Goal: Task Accomplishment & Management: Use online tool/utility

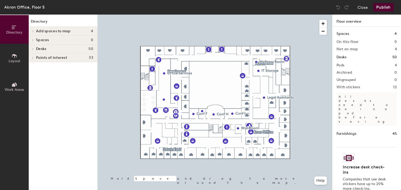
click at [34, 48] on span at bounding box center [32, 49] width 4 height 3
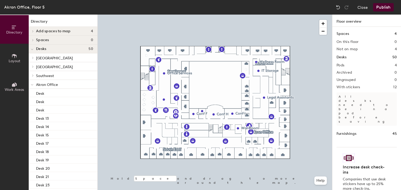
click at [17, 52] on button "Layout" at bounding box center [14, 58] width 29 height 29
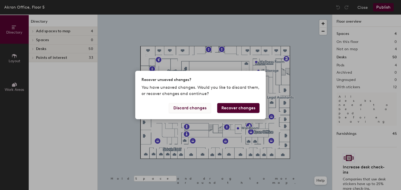
click at [195, 110] on button "Discard changes" at bounding box center [190, 108] width 42 height 10
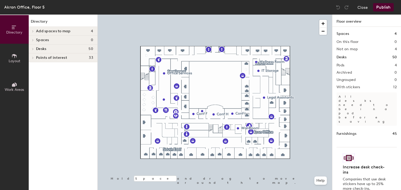
click at [344, 57] on h1 "Desks" at bounding box center [341, 58] width 10 height 6
click at [400, 83] on div "Spaces 4 On this floor 0 Not on map 4 Desks 50 Pods 4 Archived 0 Ungrouped 0 Wi…" at bounding box center [366, 115] width 69 height 176
click at [31, 59] on span at bounding box center [32, 58] width 4 height 3
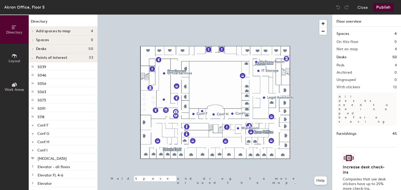
click at [29, 56] on div at bounding box center [32, 57] width 7 height 9
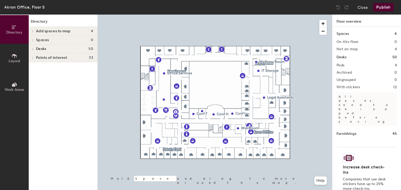
click at [33, 47] on div at bounding box center [32, 49] width 7 height 9
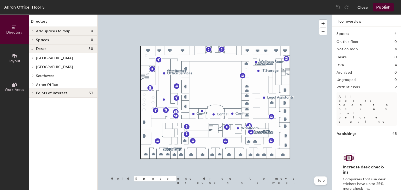
click at [32, 58] on span at bounding box center [32, 58] width 4 height 3
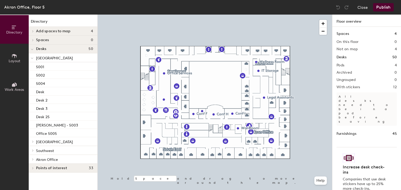
click at [32, 58] on icon at bounding box center [32, 58] width 3 height 2
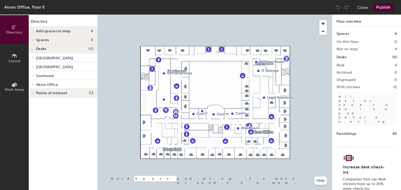
click at [33, 84] on icon at bounding box center [32, 84] width 1 height 2
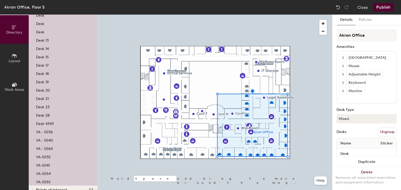
scroll to position [87, 0]
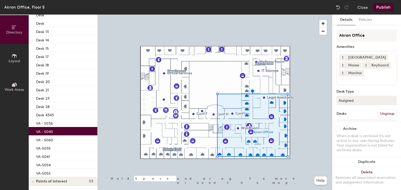
click at [44, 131] on p "VA - 5040" at bounding box center [44, 131] width 17 height 6
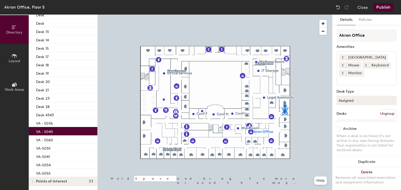
click at [45, 131] on p "VA - 5040" at bounding box center [44, 131] width 17 height 6
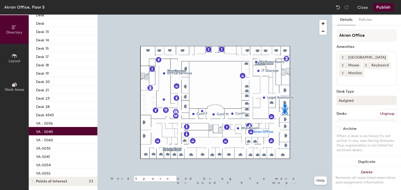
click at [45, 131] on p "VA - 5040" at bounding box center [44, 131] width 17 height 6
click at [365, 4] on button "Close" at bounding box center [362, 7] width 10 height 8
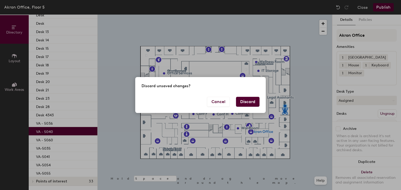
click at [240, 101] on button "Discard" at bounding box center [247, 102] width 23 height 10
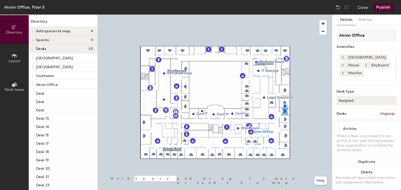
click at [305, 15] on div at bounding box center [215, 15] width 234 height 0
click at [382, 105] on button "Assigned" at bounding box center [366, 100] width 60 height 9
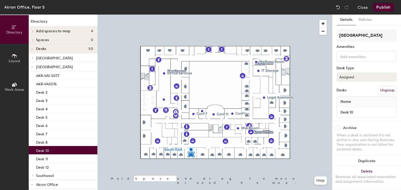
click at [374, 76] on button "Assigned" at bounding box center [366, 77] width 60 height 9
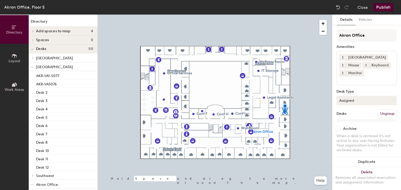
click at [376, 105] on button "Assigned" at bounding box center [366, 100] width 60 height 9
click at [374, 105] on button "Assigned" at bounding box center [366, 100] width 60 height 9
click at [349, 105] on button "Assigned" at bounding box center [366, 100] width 60 height 9
click at [352, 121] on div "Assigned" at bounding box center [362, 117] width 52 height 8
click at [366, 86] on div "1 Docking Station 1 Mouse 1 Keyboard 1 Monitor" at bounding box center [366, 68] width 60 height 34
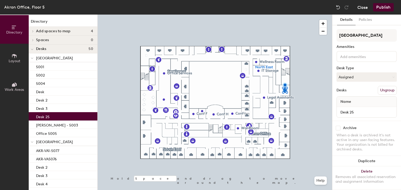
click at [365, 7] on button "Close" at bounding box center [362, 7] width 10 height 8
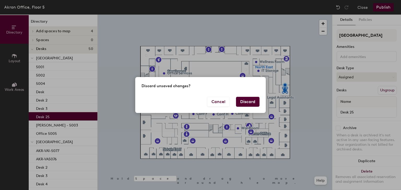
click at [249, 98] on button "Discard" at bounding box center [247, 102] width 23 height 10
